Goal: Task Accomplishment & Management: Use online tool/utility

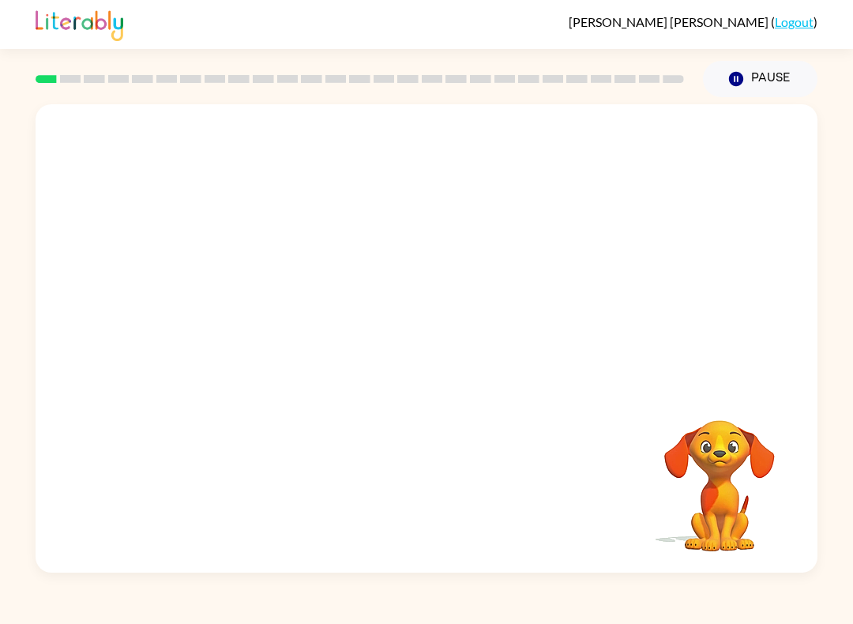
click at [790, 75] on button "Pause Pause" at bounding box center [760, 79] width 114 height 36
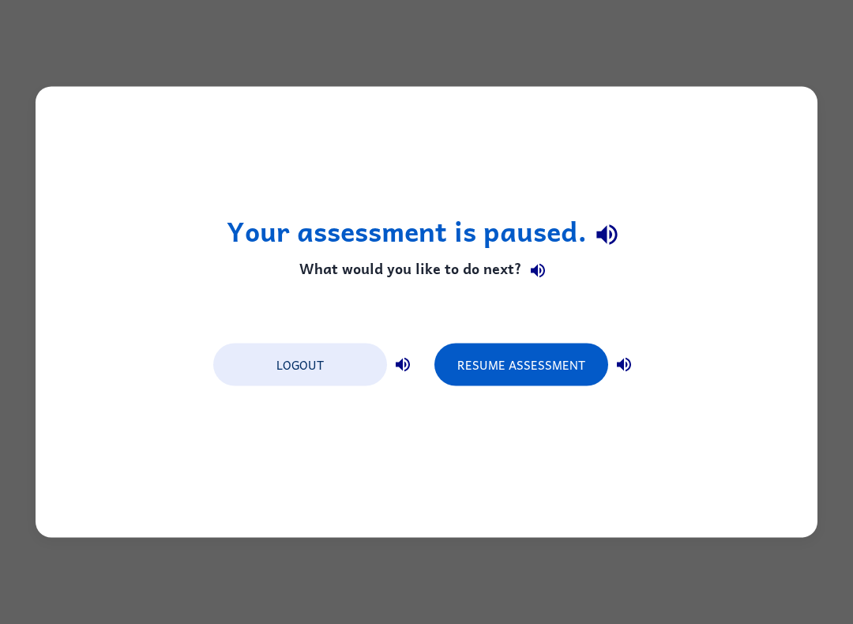
click at [547, 358] on button "Resume Assessment" at bounding box center [521, 364] width 174 height 43
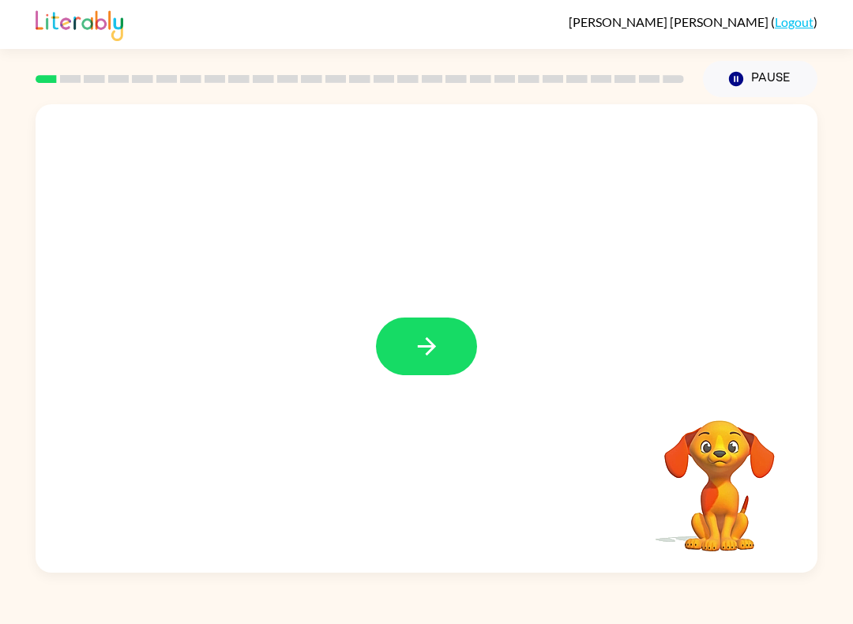
click at [432, 339] on icon "button" at bounding box center [427, 346] width 28 height 28
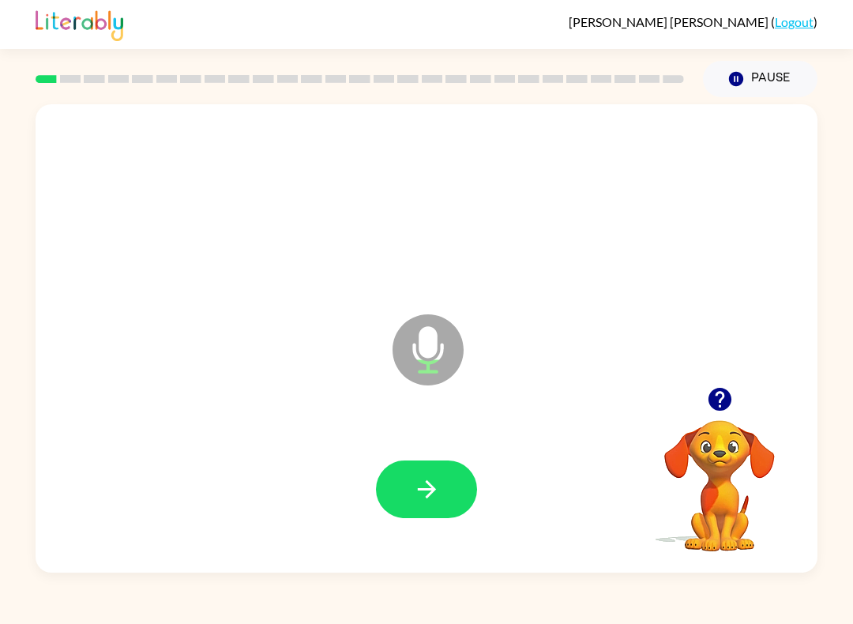
click at [435, 503] on icon "button" at bounding box center [427, 489] width 28 height 28
click at [427, 499] on icon "button" at bounding box center [427, 489] width 28 height 28
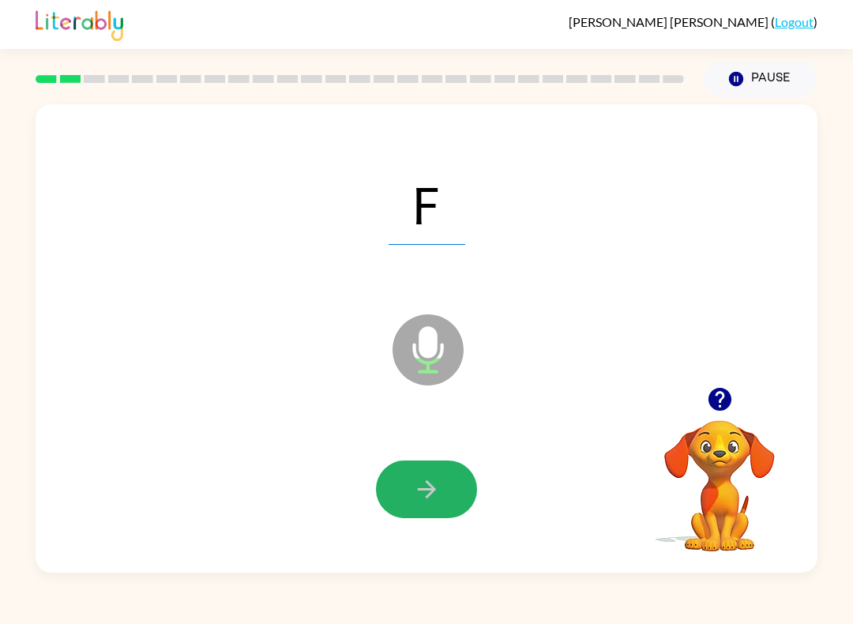
click at [430, 497] on icon "button" at bounding box center [427, 489] width 28 height 28
click at [436, 505] on button "button" at bounding box center [426, 489] width 101 height 58
click at [431, 503] on icon "button" at bounding box center [427, 489] width 28 height 28
click at [426, 502] on icon "button" at bounding box center [427, 489] width 28 height 28
click at [440, 501] on icon "button" at bounding box center [427, 489] width 28 height 28
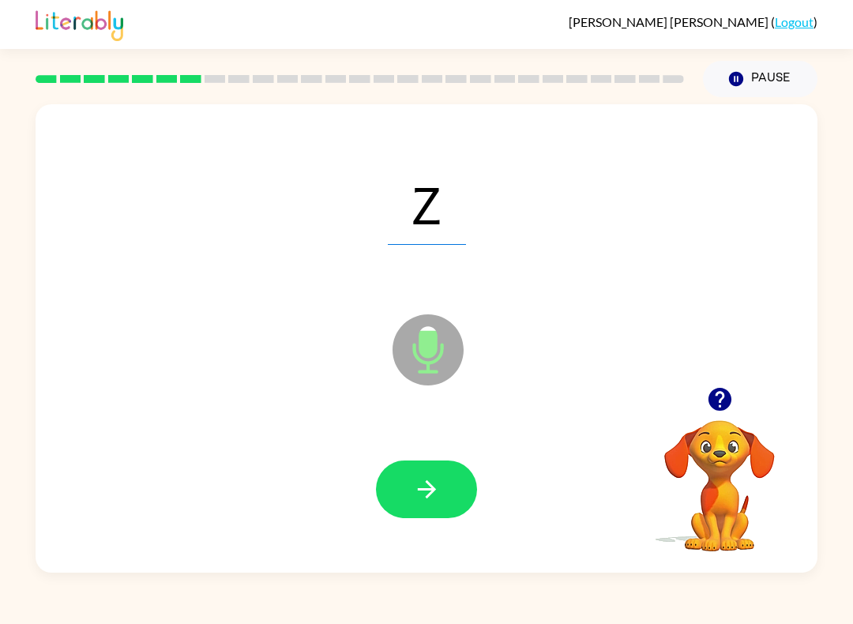
click at [753, 76] on button "Pause Pause" at bounding box center [760, 79] width 114 height 36
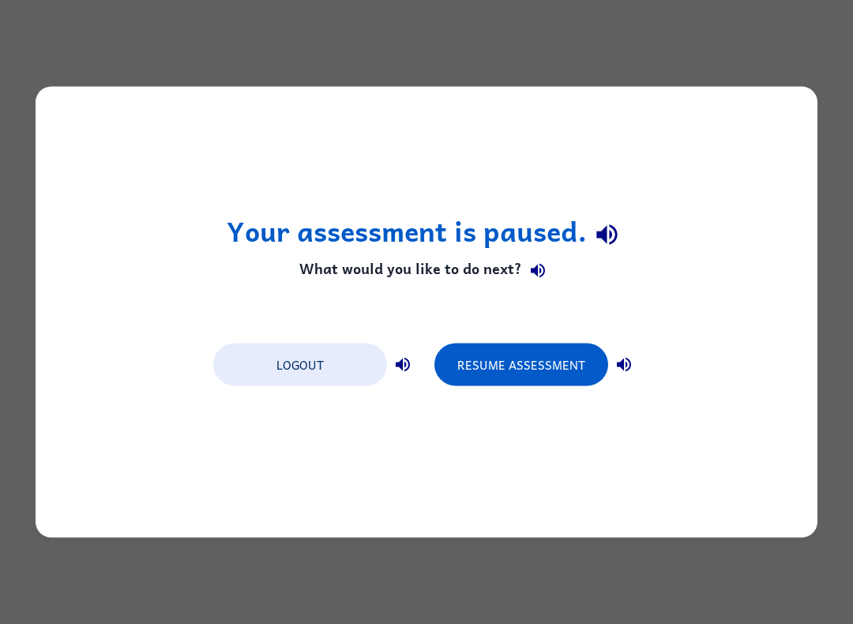
click at [530, 366] on button "Resume Assessment" at bounding box center [521, 364] width 174 height 43
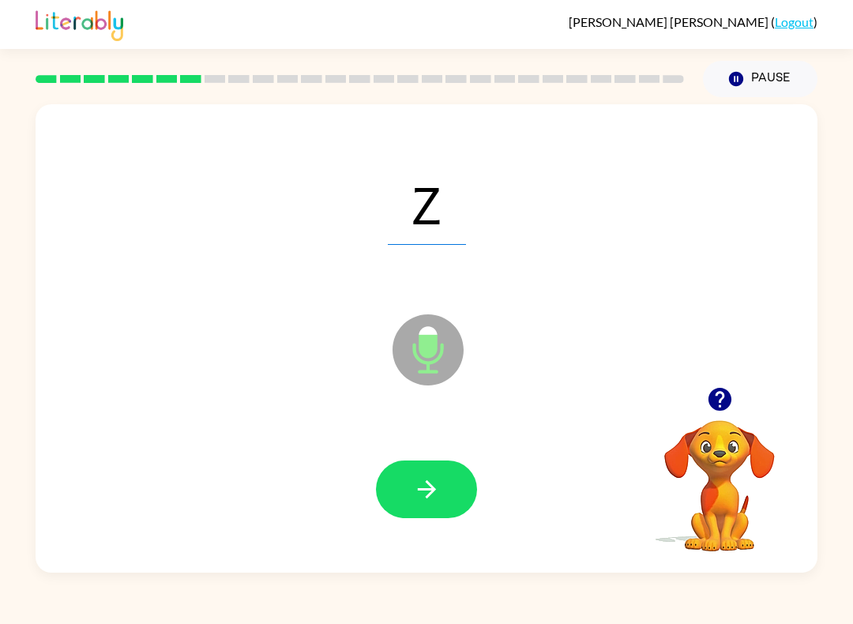
click at [431, 491] on icon "button" at bounding box center [427, 489] width 28 height 28
click at [445, 486] on button "button" at bounding box center [426, 489] width 101 height 58
click at [441, 482] on button "button" at bounding box center [426, 489] width 101 height 58
click at [470, 482] on button "button" at bounding box center [426, 489] width 101 height 58
click at [443, 486] on button "button" at bounding box center [426, 489] width 101 height 58
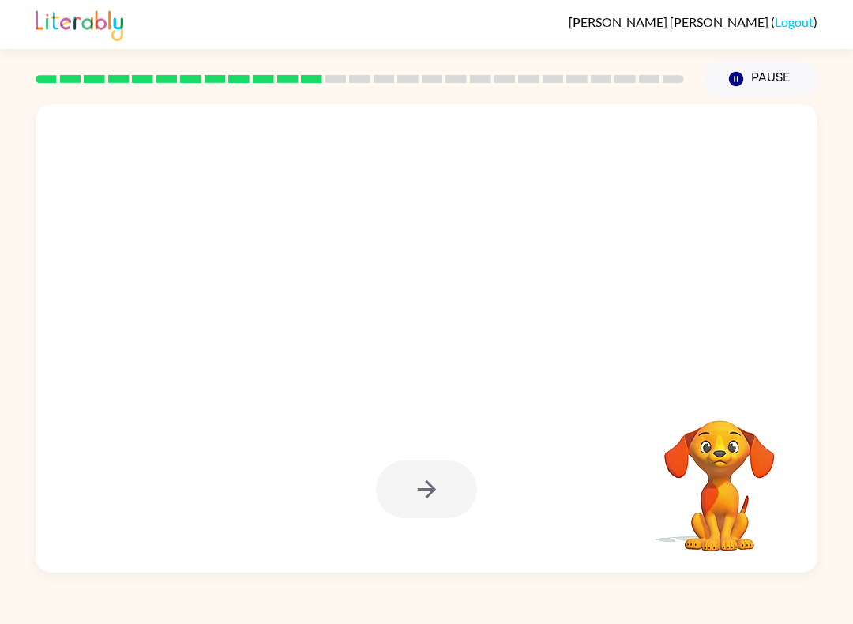
click at [734, 76] on icon "button" at bounding box center [736, 79] width 14 height 14
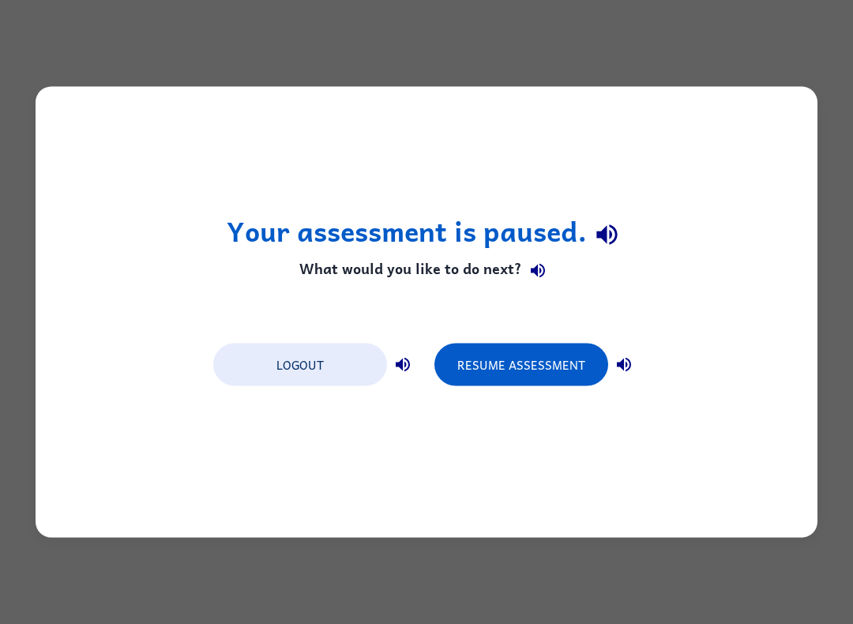
click at [551, 381] on button "Resume Assessment" at bounding box center [521, 364] width 174 height 43
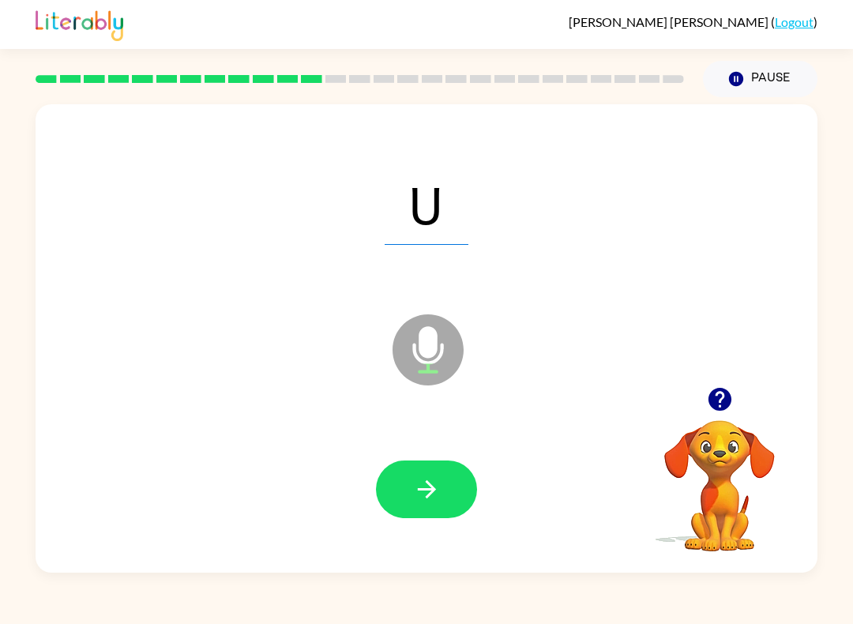
click at [760, 76] on button "Pause Pause" at bounding box center [760, 79] width 114 height 36
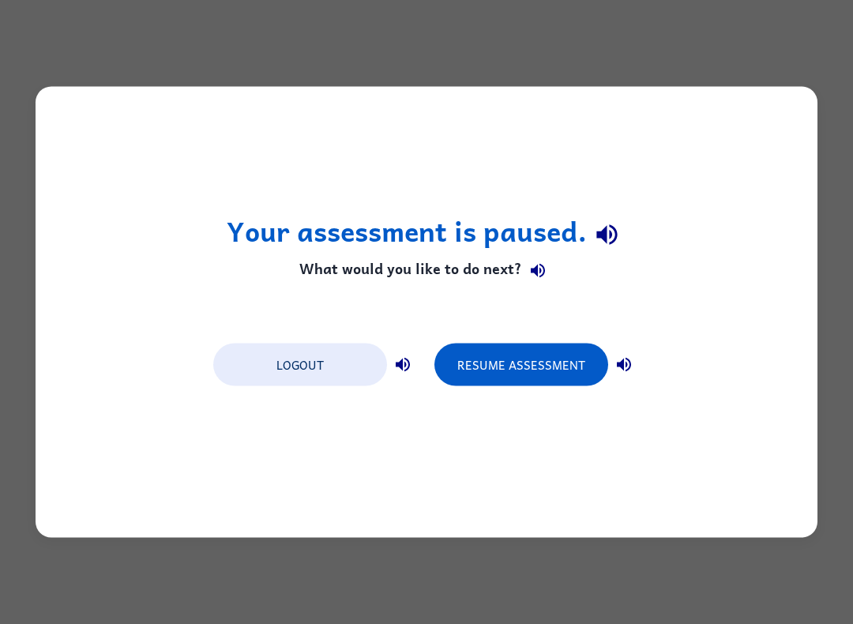
click at [531, 362] on button "Resume Assessment" at bounding box center [521, 364] width 174 height 43
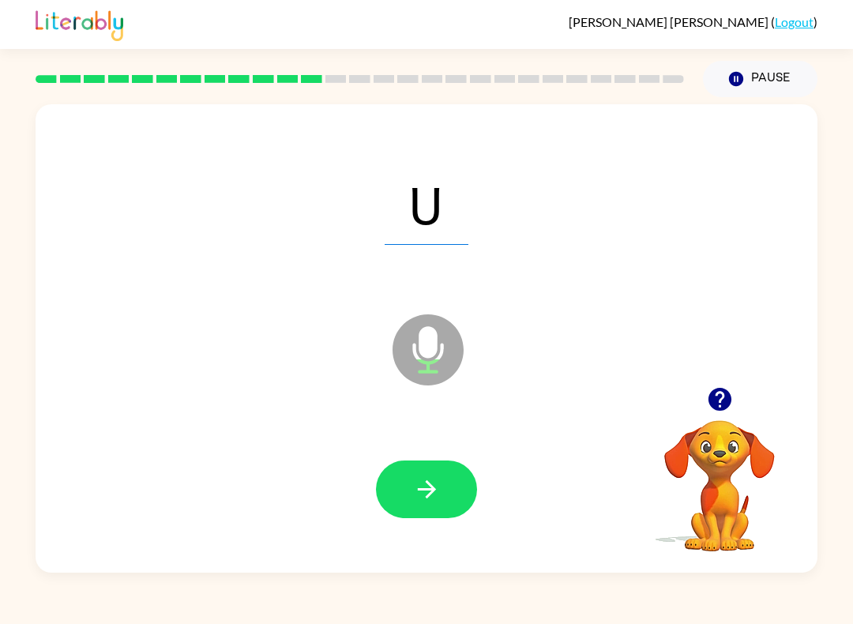
click at [427, 479] on icon "button" at bounding box center [427, 489] width 28 height 28
click at [456, 505] on button "button" at bounding box center [426, 489] width 101 height 58
click at [759, 70] on button "Pause Pause" at bounding box center [760, 79] width 114 height 36
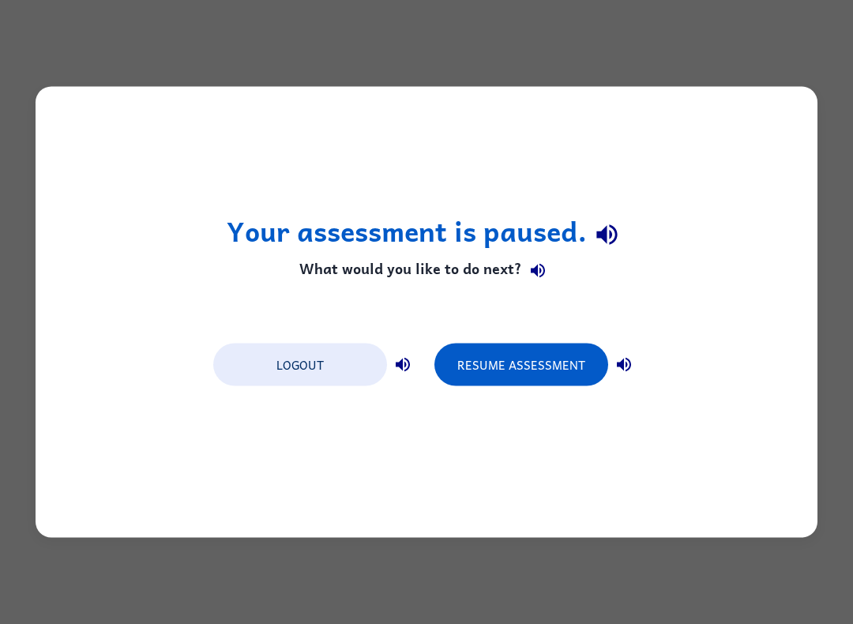
click at [552, 357] on button "Resume Assessment" at bounding box center [521, 364] width 174 height 43
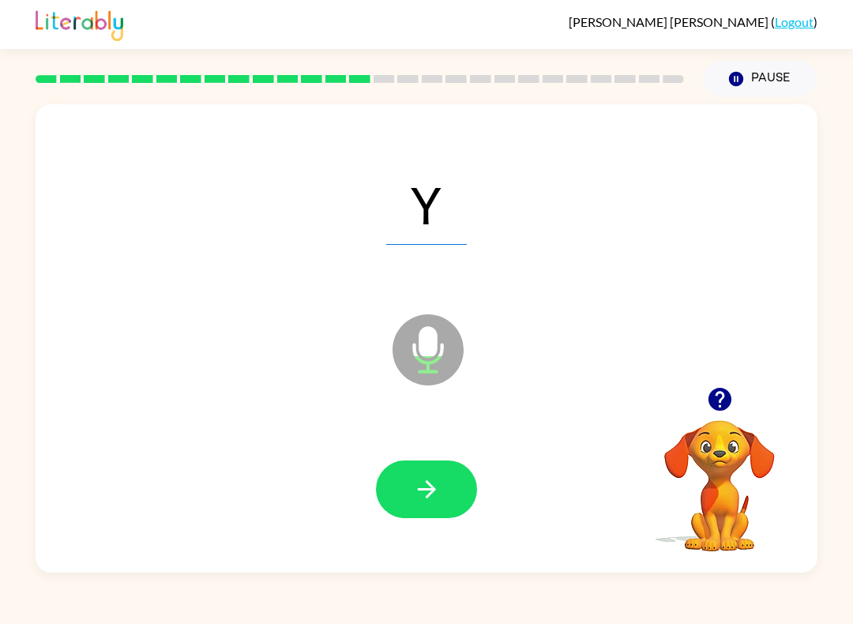
click at [441, 497] on button "button" at bounding box center [426, 489] width 101 height 58
click at [451, 493] on button "button" at bounding box center [426, 489] width 101 height 58
click at [767, 63] on button "Pause Pause" at bounding box center [760, 79] width 114 height 36
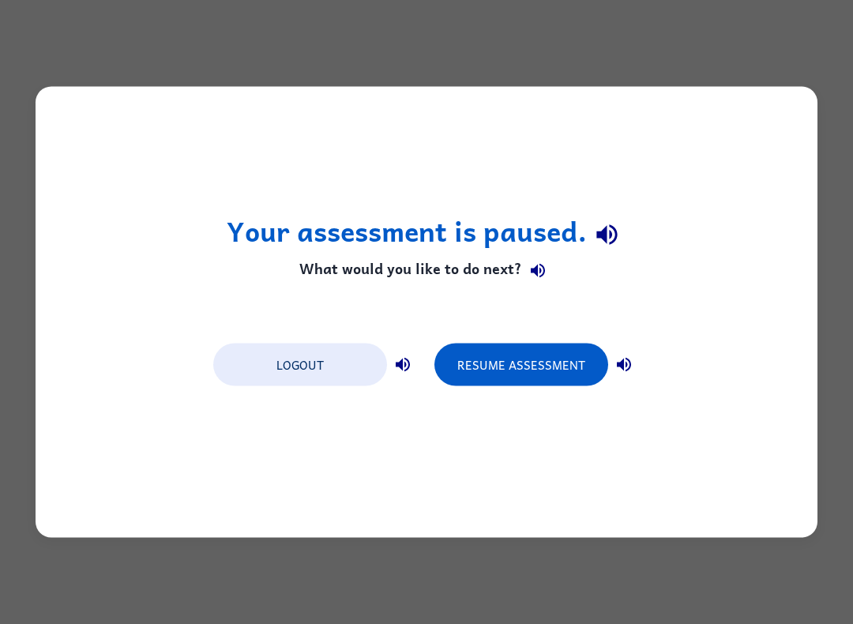
click at [537, 361] on button "Resume Assessment" at bounding box center [521, 364] width 174 height 43
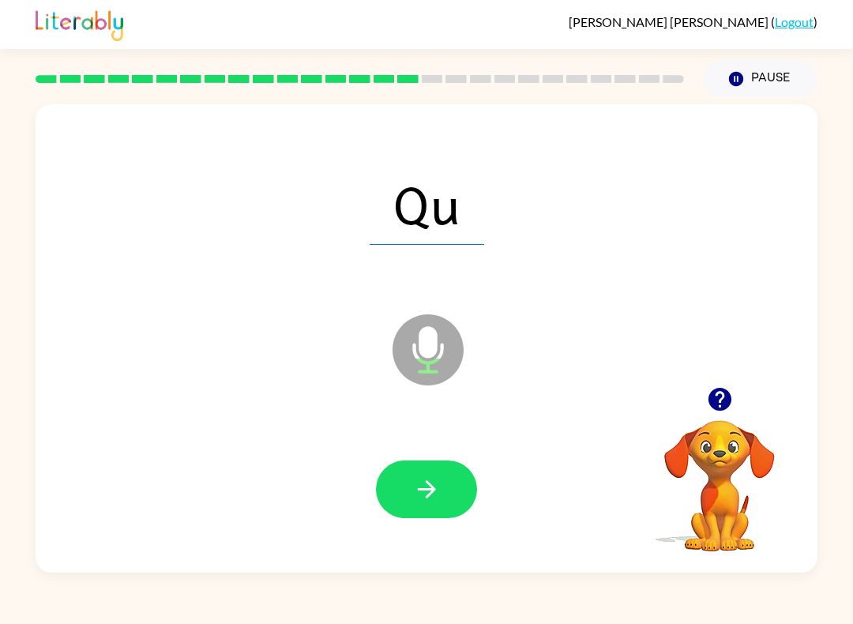
click at [428, 481] on icon "button" at bounding box center [427, 489] width 28 height 28
click at [441, 502] on button "button" at bounding box center [426, 489] width 101 height 58
click at [433, 488] on icon "button" at bounding box center [426, 489] width 18 height 18
click at [457, 486] on button "button" at bounding box center [426, 489] width 101 height 58
click at [429, 488] on icon "button" at bounding box center [427, 489] width 28 height 28
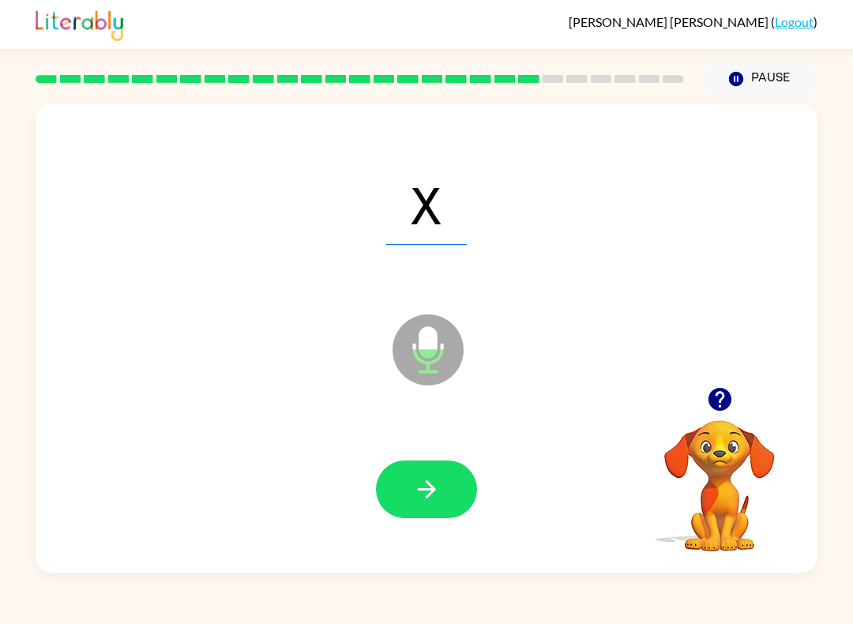
click at [445, 482] on button "button" at bounding box center [426, 489] width 101 height 58
click at [439, 482] on icon "button" at bounding box center [427, 489] width 28 height 28
click at [450, 486] on button "button" at bounding box center [426, 489] width 101 height 58
click at [451, 485] on button "button" at bounding box center [426, 489] width 101 height 58
click at [419, 482] on icon "button" at bounding box center [427, 489] width 28 height 28
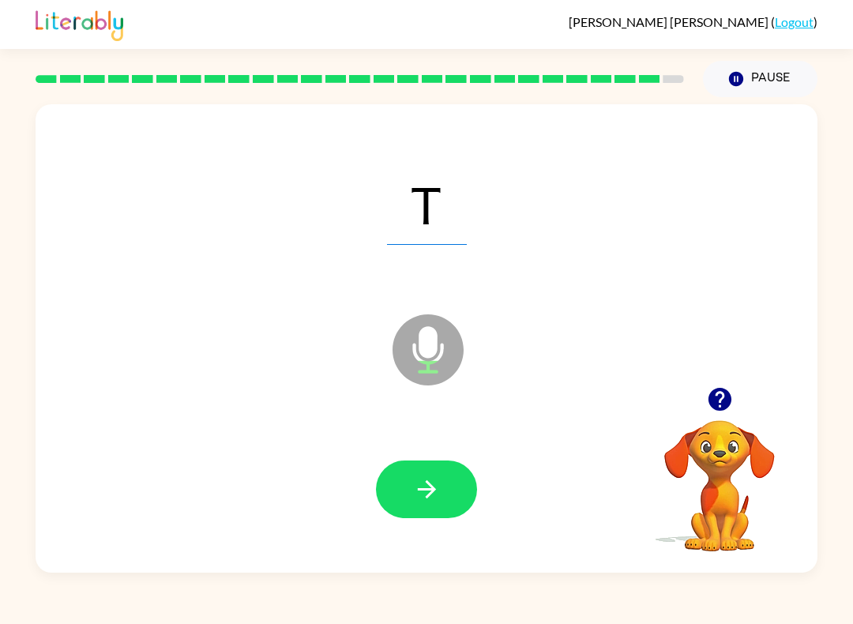
click at [466, 486] on button "button" at bounding box center [426, 489] width 101 height 58
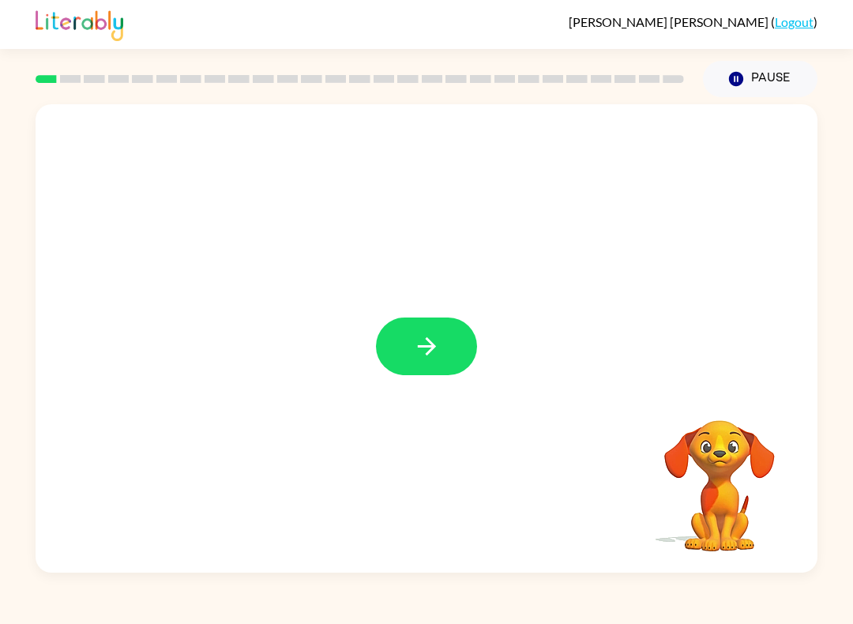
click at [422, 354] on icon "button" at bounding box center [427, 346] width 28 height 28
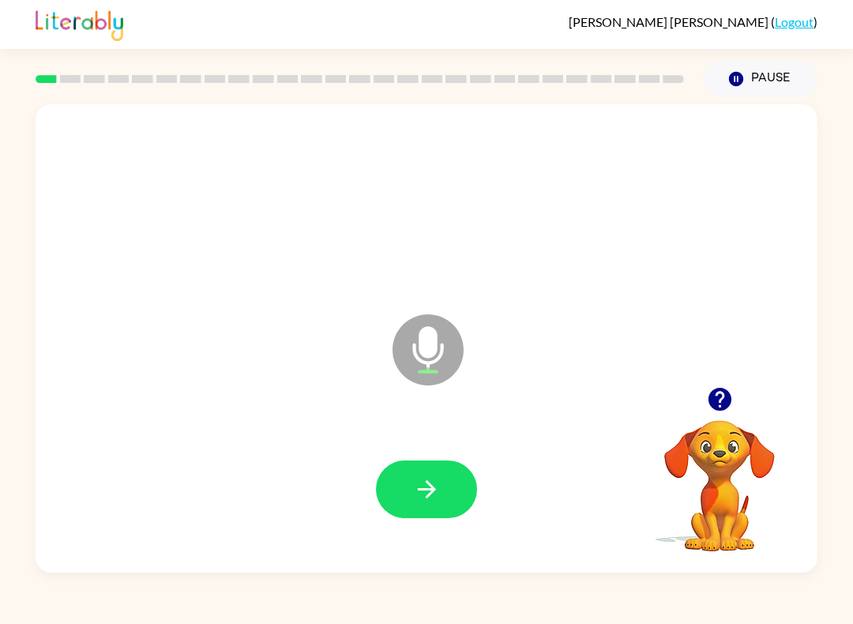
click at [437, 488] on icon "button" at bounding box center [427, 489] width 28 height 28
click at [431, 495] on icon "button" at bounding box center [427, 489] width 28 height 28
click at [434, 487] on icon "button" at bounding box center [427, 489] width 28 height 28
click at [439, 487] on icon "button" at bounding box center [427, 489] width 28 height 28
click at [437, 480] on icon "button" at bounding box center [427, 489] width 28 height 28
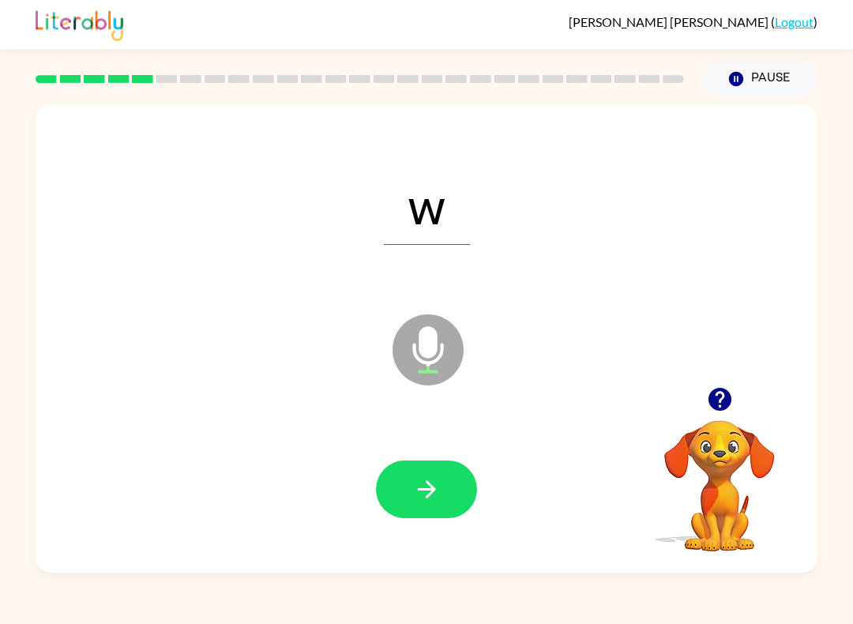
click at [443, 500] on button "button" at bounding box center [426, 489] width 101 height 58
click at [441, 478] on button "button" at bounding box center [426, 489] width 101 height 58
click at [452, 490] on button "button" at bounding box center [426, 489] width 101 height 58
click at [453, 467] on button "button" at bounding box center [426, 489] width 101 height 58
click at [441, 472] on button "button" at bounding box center [426, 489] width 101 height 58
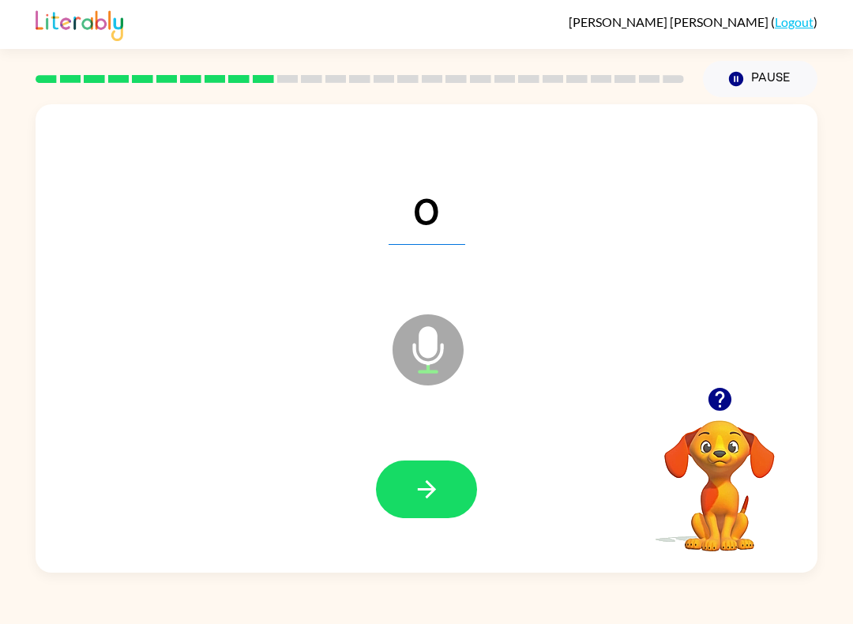
click at [456, 501] on button "button" at bounding box center [426, 489] width 101 height 58
click at [433, 461] on button "button" at bounding box center [426, 489] width 101 height 58
click at [440, 482] on icon "button" at bounding box center [427, 489] width 28 height 28
click at [413, 486] on icon "button" at bounding box center [427, 489] width 28 height 28
click at [444, 475] on button "button" at bounding box center [426, 489] width 101 height 58
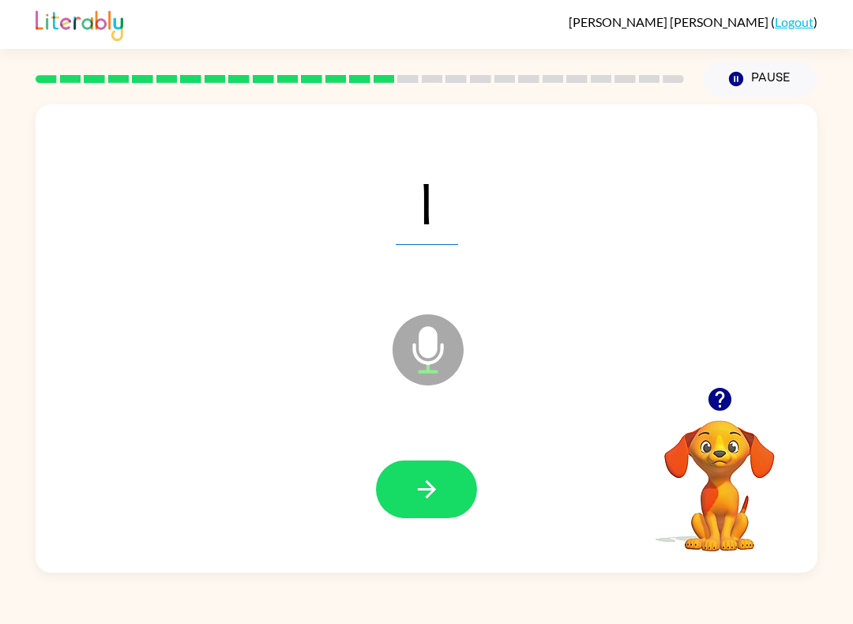
click at [454, 480] on button "button" at bounding box center [426, 489] width 101 height 58
click at [455, 478] on button "button" at bounding box center [426, 489] width 101 height 58
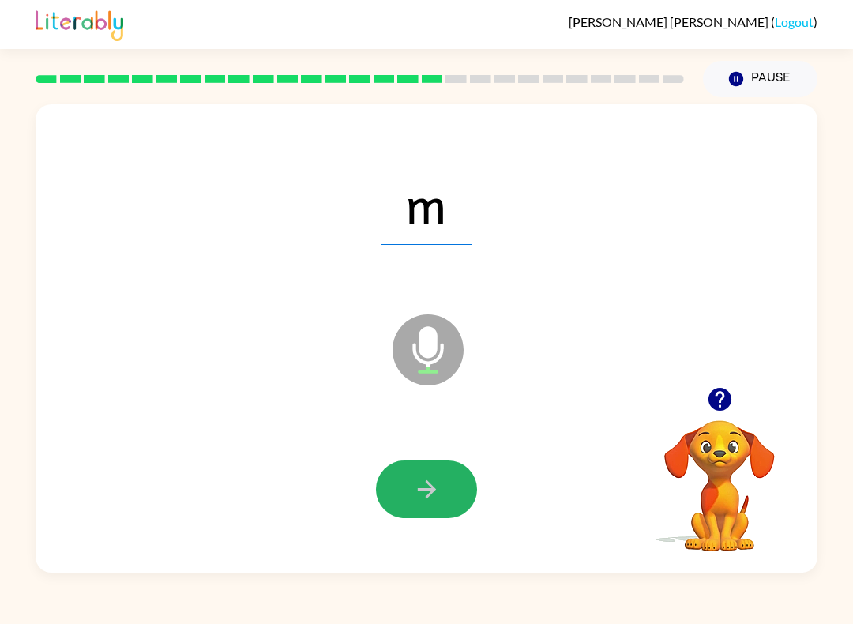
click at [461, 486] on button "button" at bounding box center [426, 489] width 101 height 58
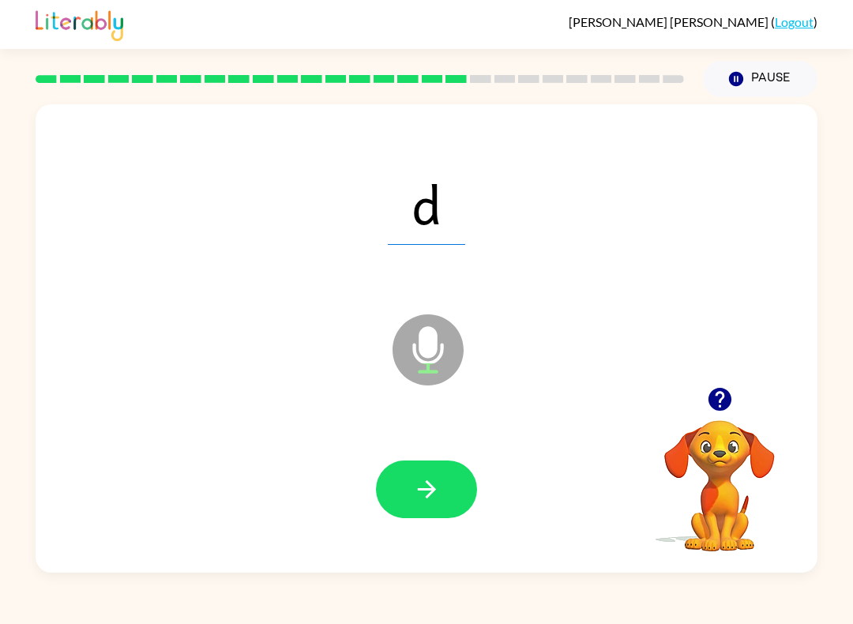
click at [456, 475] on button "button" at bounding box center [426, 489] width 101 height 58
click at [436, 482] on icon "button" at bounding box center [427, 489] width 28 height 28
click at [447, 479] on button "button" at bounding box center [426, 489] width 101 height 58
click at [456, 459] on div at bounding box center [426, 489] width 750 height 135
click at [466, 476] on button "button" at bounding box center [426, 489] width 101 height 58
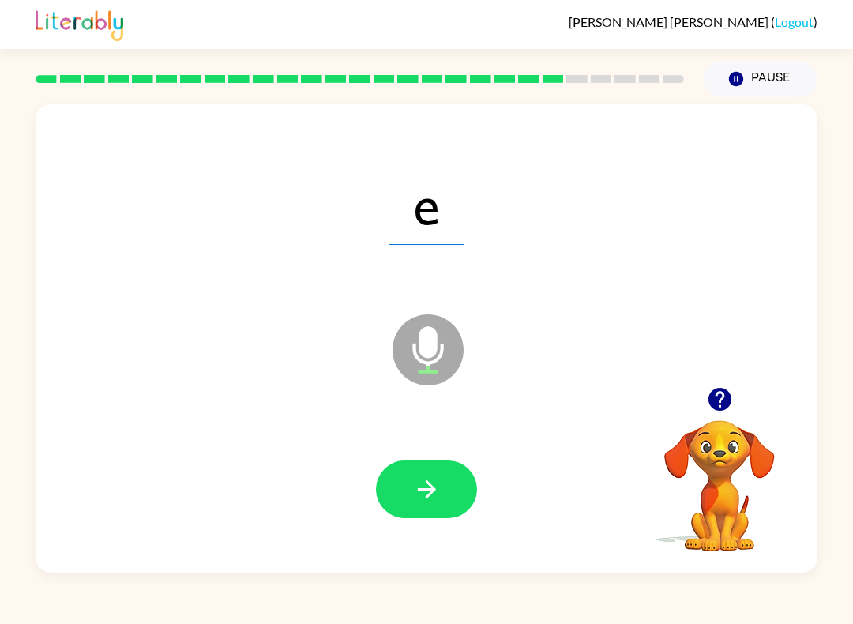
click at [449, 471] on button "button" at bounding box center [426, 489] width 101 height 58
click at [435, 483] on icon "button" at bounding box center [427, 489] width 28 height 28
click at [456, 483] on button "button" at bounding box center [426, 489] width 101 height 58
click at [446, 486] on button "button" at bounding box center [426, 489] width 101 height 58
click at [435, 483] on icon "button" at bounding box center [427, 489] width 28 height 28
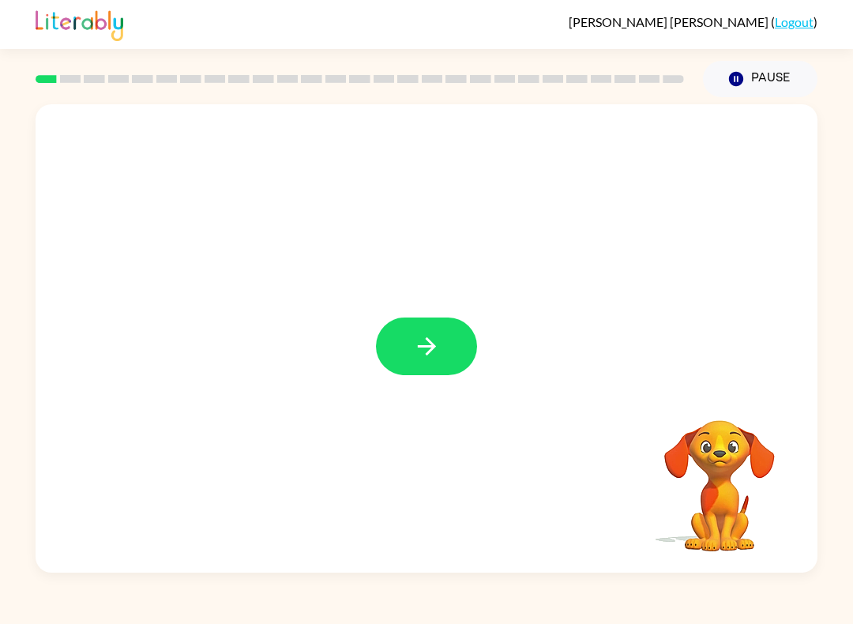
click at [423, 347] on icon "button" at bounding box center [426, 346] width 18 height 18
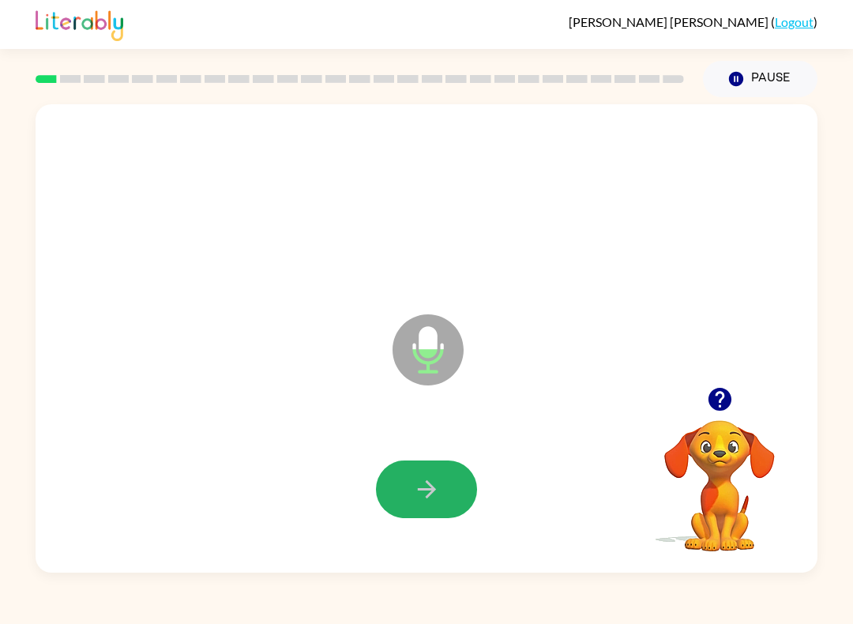
click at [448, 487] on button "button" at bounding box center [426, 489] width 101 height 58
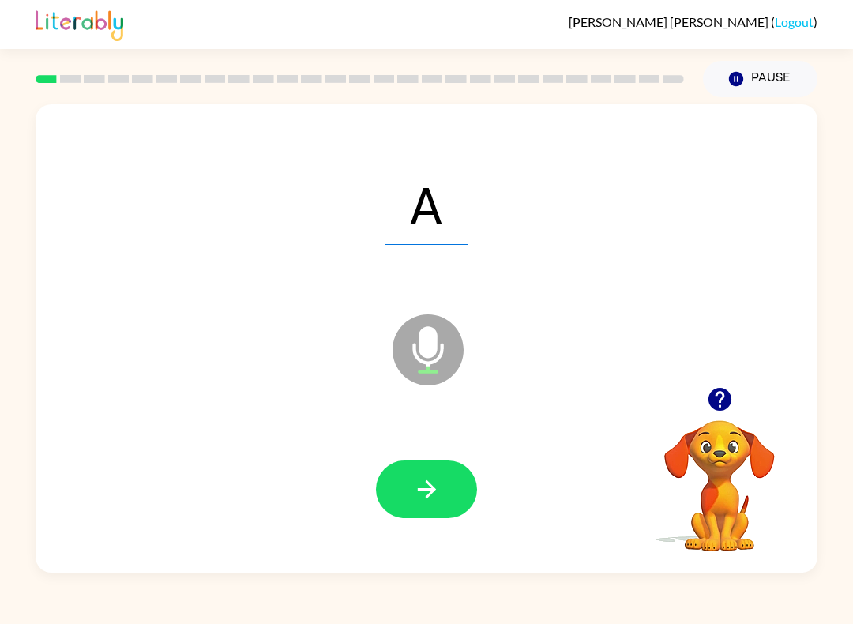
click at [433, 499] on icon "button" at bounding box center [427, 489] width 28 height 28
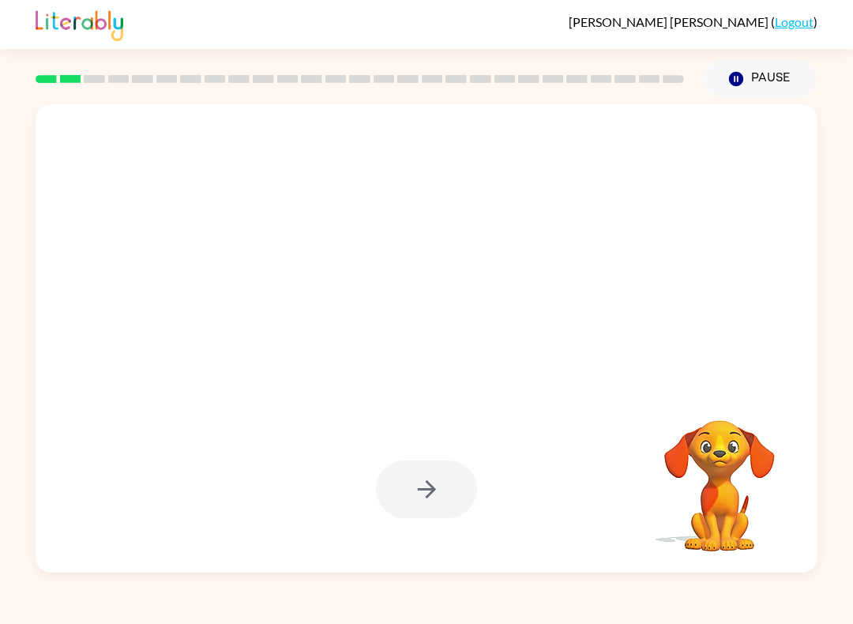
click at [773, 81] on button "Pause Pause" at bounding box center [760, 79] width 114 height 36
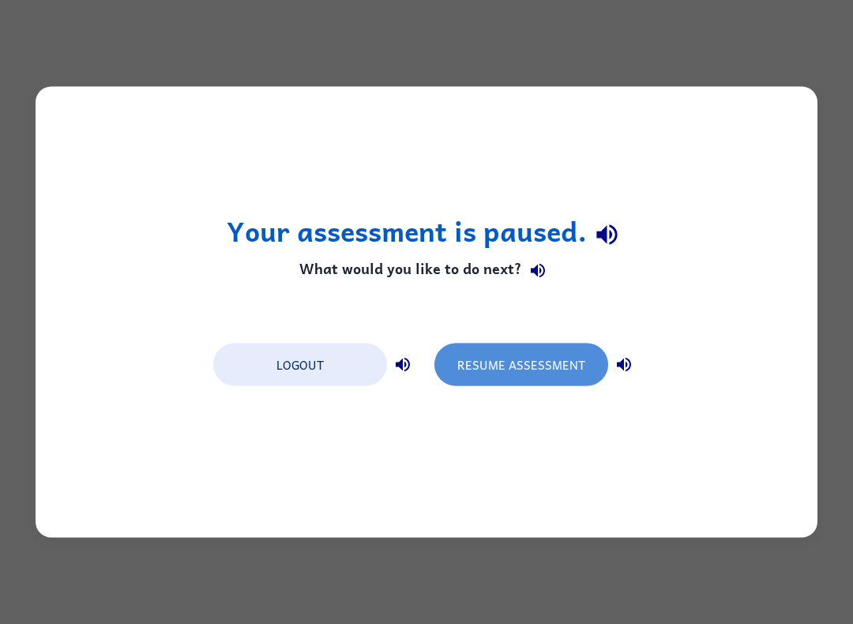
click at [541, 362] on button "Resume Assessment" at bounding box center [521, 364] width 174 height 43
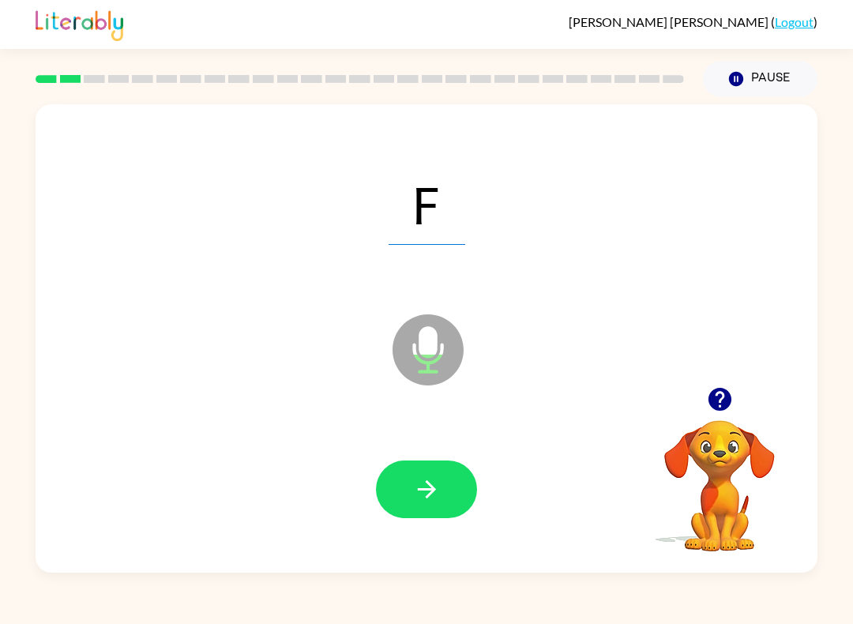
click at [430, 487] on icon "button" at bounding box center [427, 489] width 28 height 28
click at [431, 492] on icon "button" at bounding box center [426, 489] width 18 height 18
click at [418, 480] on icon "button" at bounding box center [427, 489] width 28 height 28
click at [428, 483] on icon "button" at bounding box center [426, 489] width 18 height 18
click at [413, 488] on icon "button" at bounding box center [427, 489] width 28 height 28
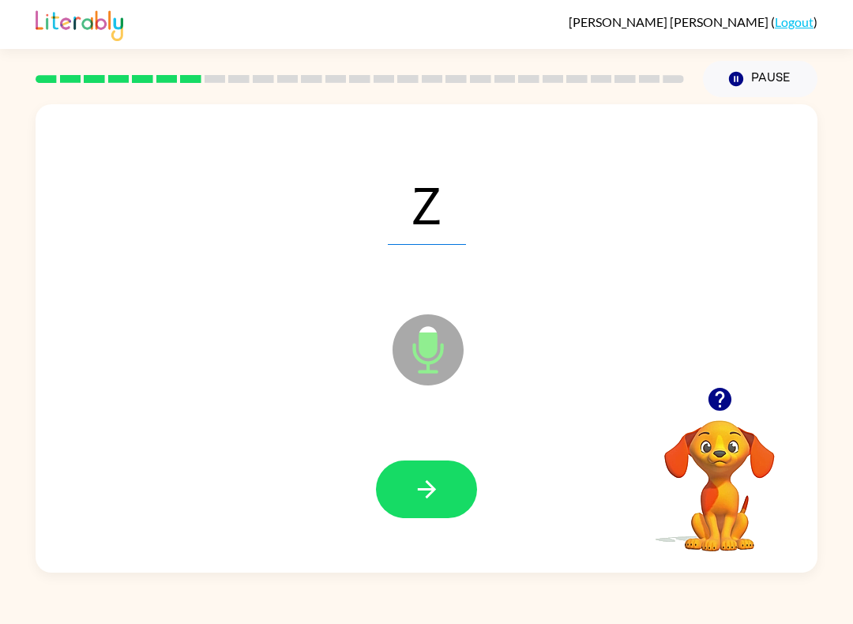
click at [431, 488] on icon "button" at bounding box center [426, 489] width 18 height 18
click at [421, 479] on icon "button" at bounding box center [427, 489] width 28 height 28
click at [416, 480] on icon "button" at bounding box center [427, 489] width 28 height 28
click at [448, 487] on button "button" at bounding box center [426, 489] width 101 height 58
click at [439, 505] on button "button" at bounding box center [426, 489] width 101 height 58
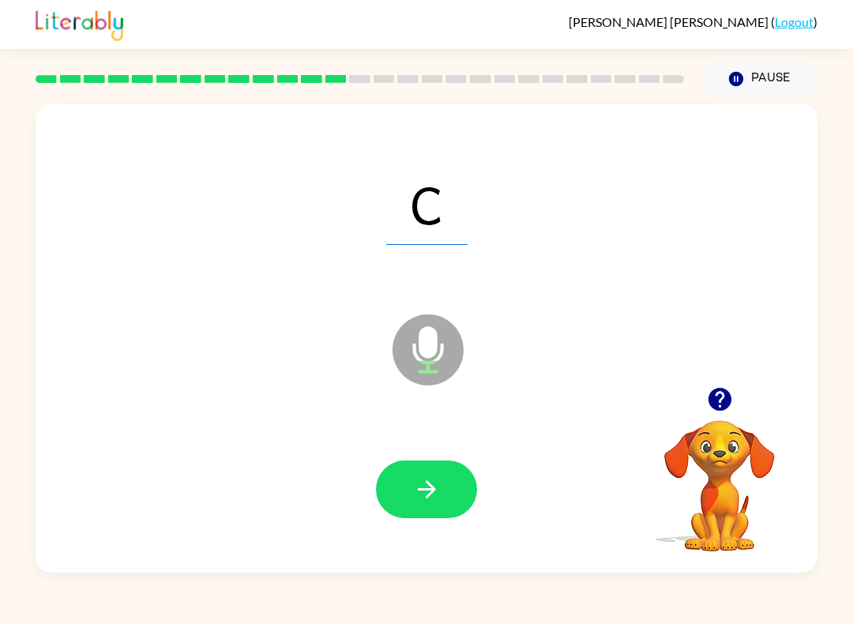
click at [437, 478] on icon "button" at bounding box center [427, 489] width 28 height 28
click at [430, 488] on icon "button" at bounding box center [427, 489] width 28 height 28
click at [421, 501] on icon "button" at bounding box center [427, 489] width 28 height 28
click at [445, 473] on button "button" at bounding box center [426, 489] width 101 height 58
click at [444, 458] on div at bounding box center [426, 489] width 750 height 135
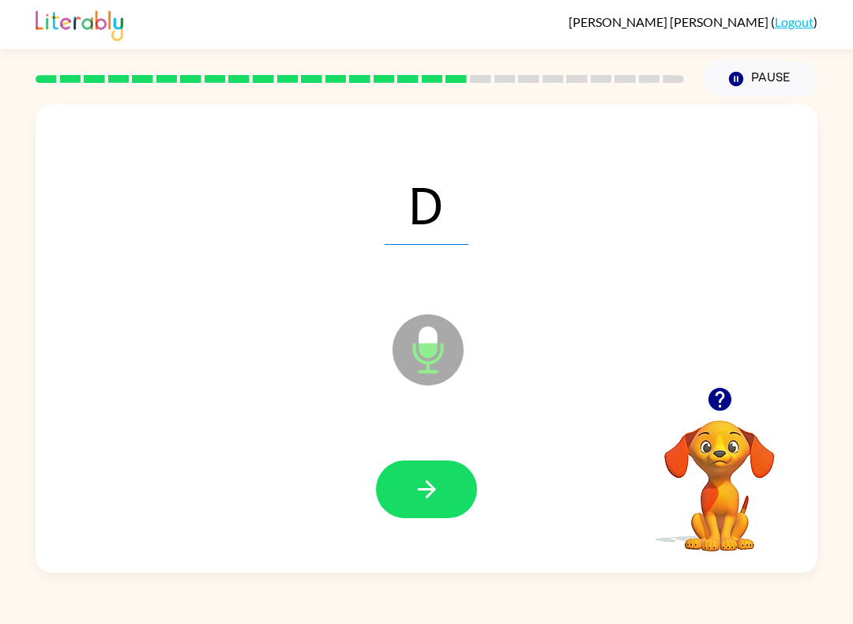
click at [439, 472] on button "button" at bounding box center [426, 489] width 101 height 58
click at [444, 487] on button "button" at bounding box center [426, 489] width 101 height 58
click at [427, 485] on icon "button" at bounding box center [427, 489] width 28 height 28
click at [437, 475] on button "button" at bounding box center [426, 489] width 101 height 58
click at [453, 471] on button "button" at bounding box center [426, 489] width 101 height 58
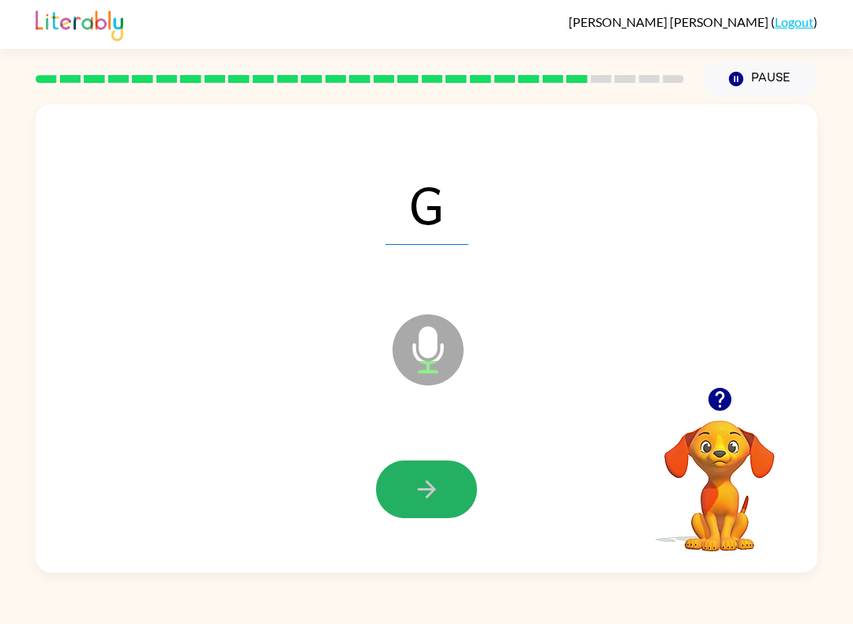
click at [423, 486] on icon "button" at bounding box center [427, 489] width 28 height 28
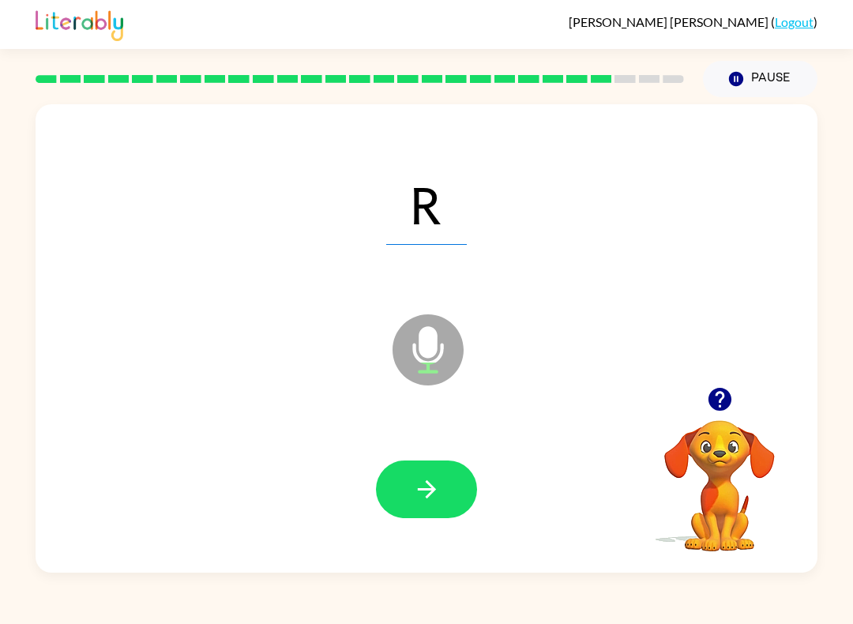
click at [426, 485] on icon "button" at bounding box center [427, 489] width 28 height 28
click at [440, 468] on button "button" at bounding box center [426, 489] width 101 height 58
click at [456, 471] on button "button" at bounding box center [426, 489] width 101 height 58
